Goal: Find specific page/section: Find specific page/section

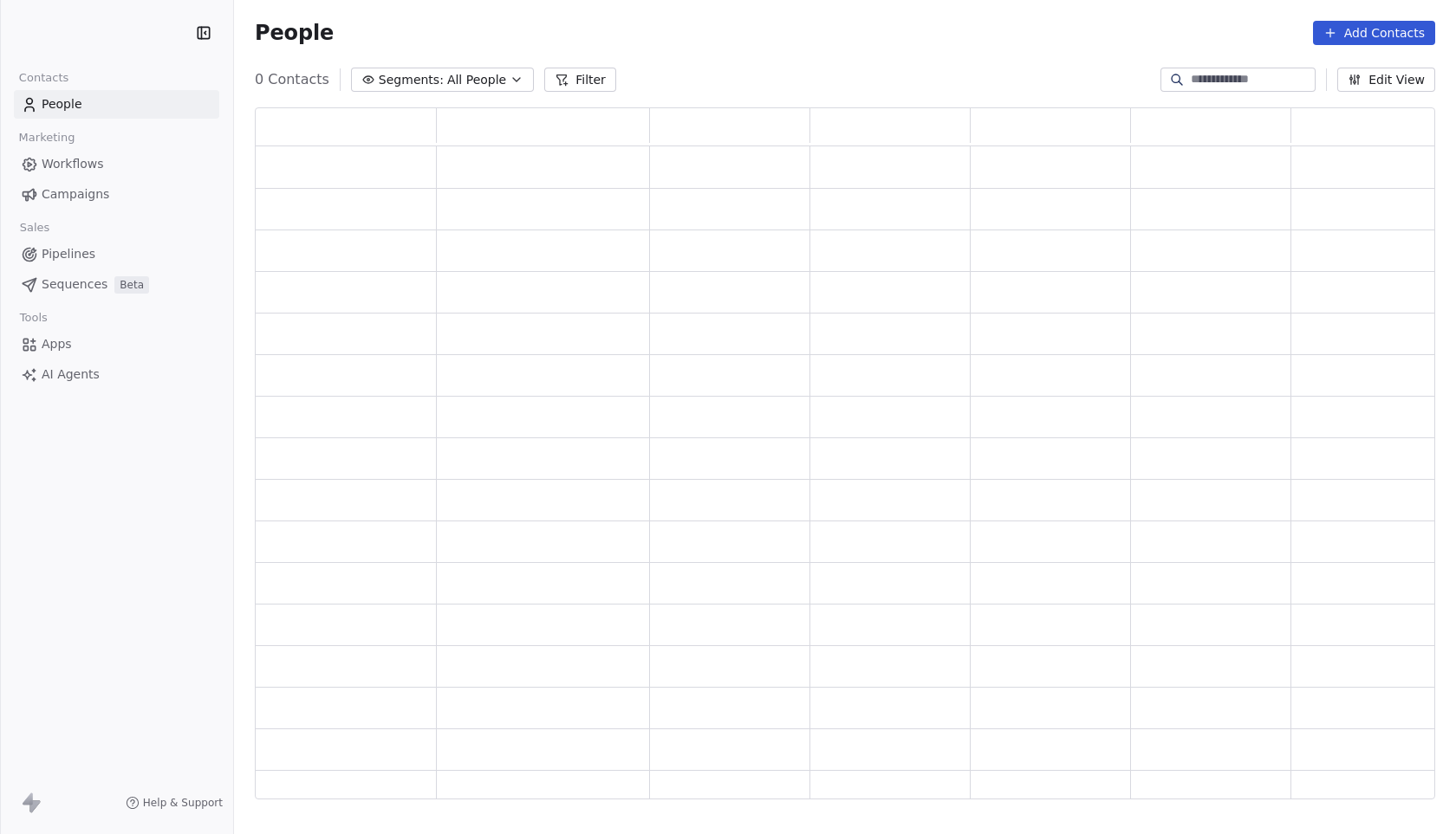
scroll to position [680, 1167]
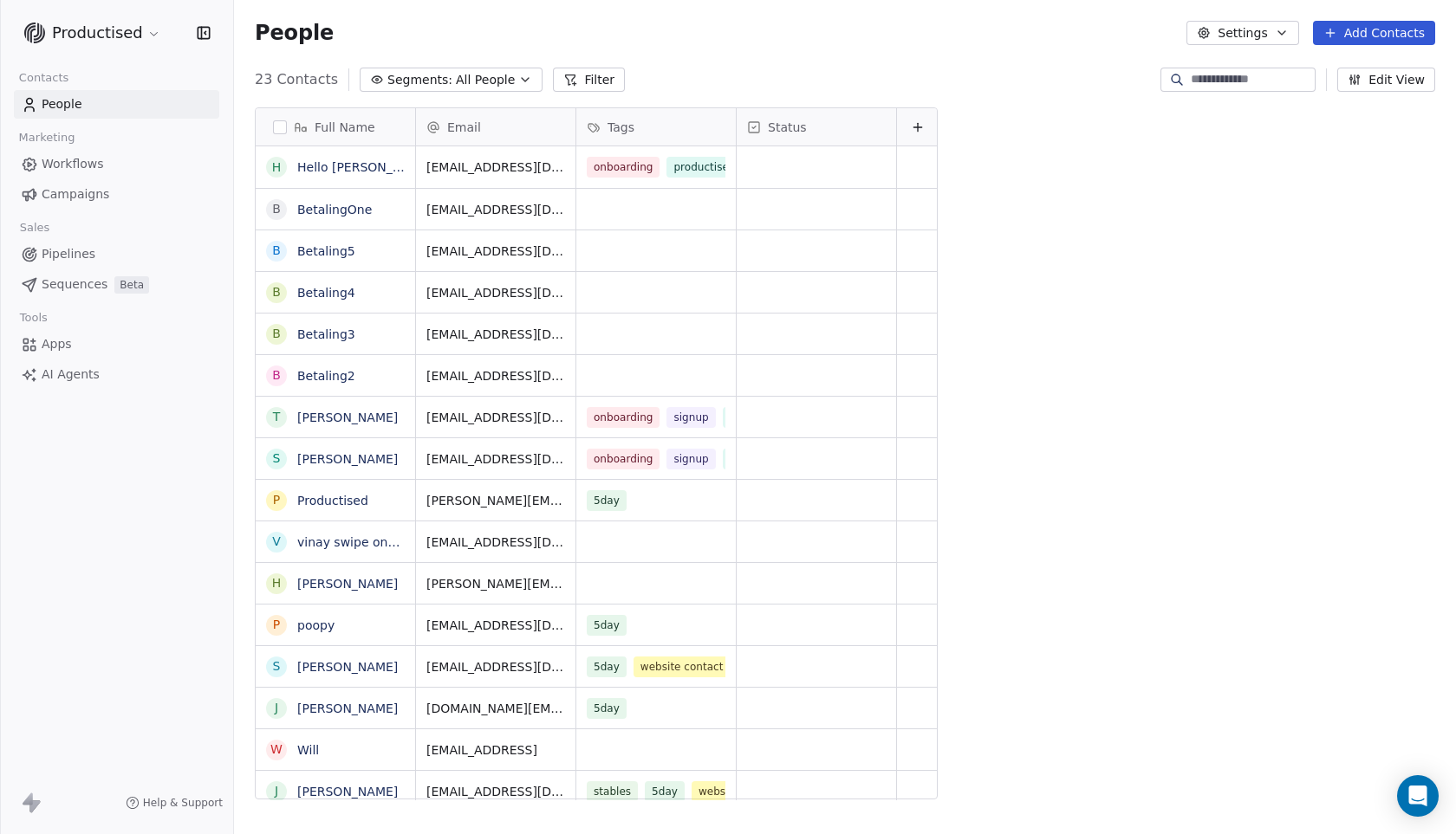
click at [86, 160] on span "Workflows" at bounding box center [72, 163] width 62 height 18
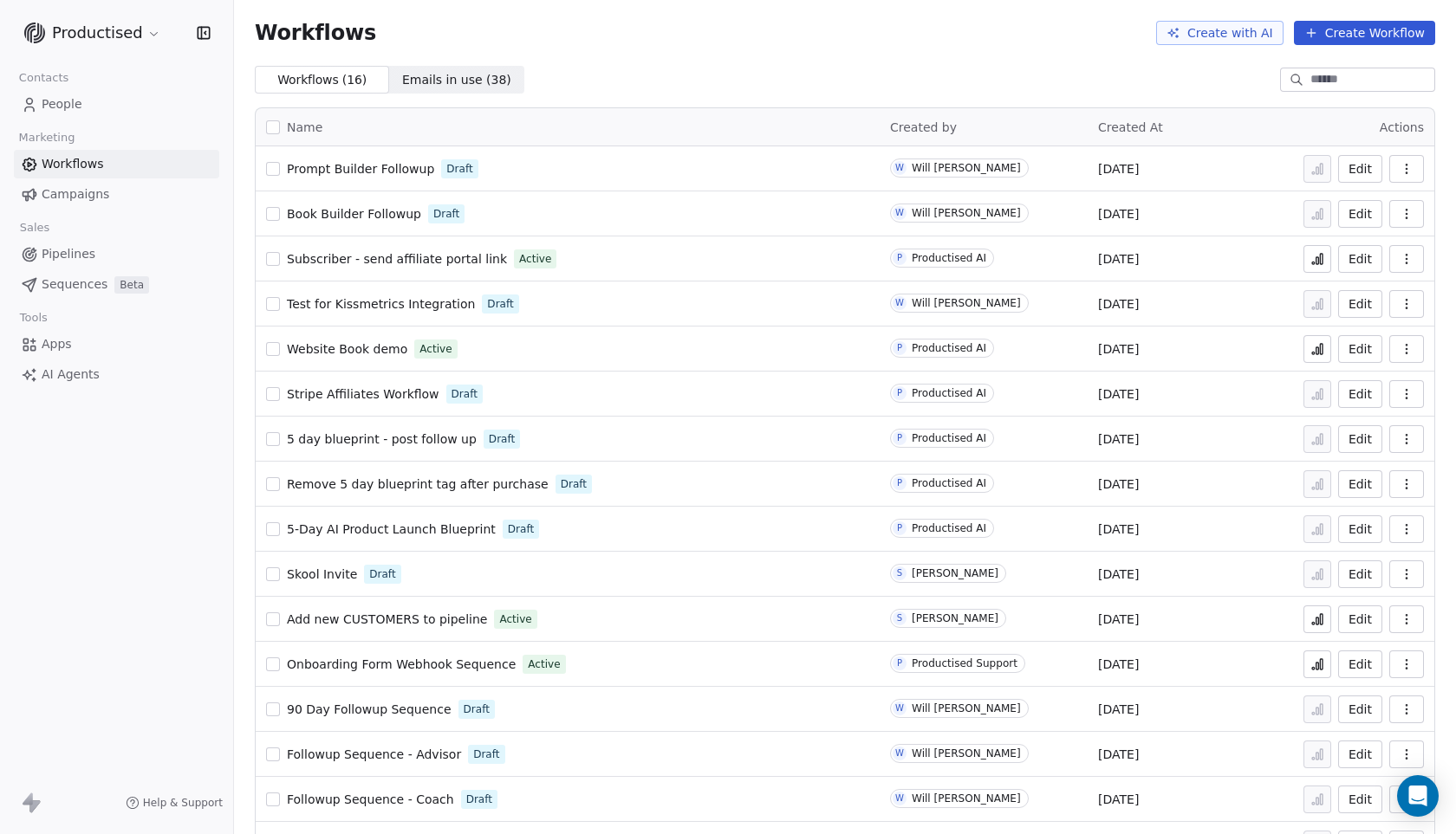
scroll to position [47, 0]
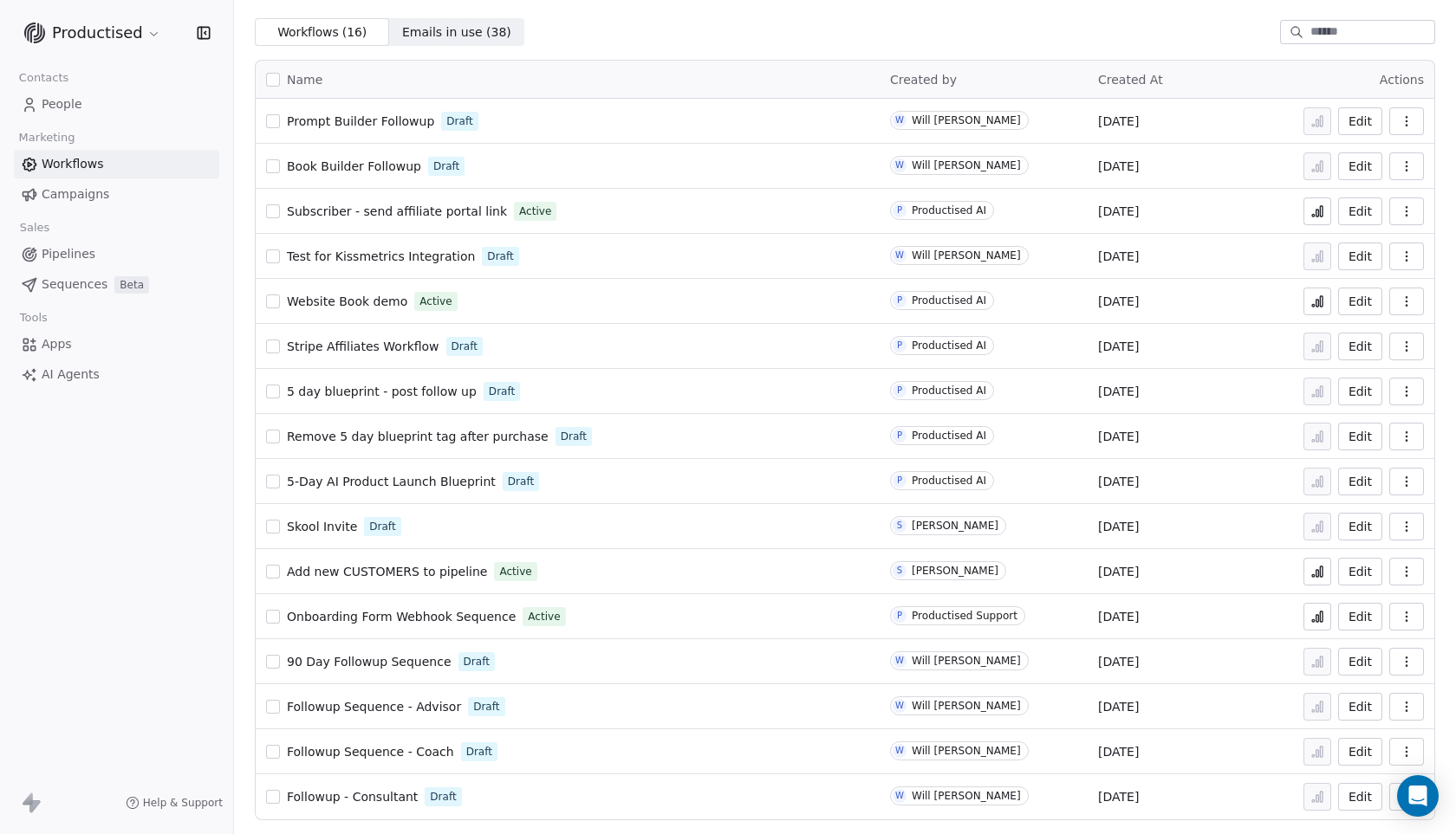
click at [393, 664] on span "90 Day Followup Sequence" at bounding box center [368, 662] width 165 height 14
